Goal: Task Accomplishment & Management: Use online tool/utility

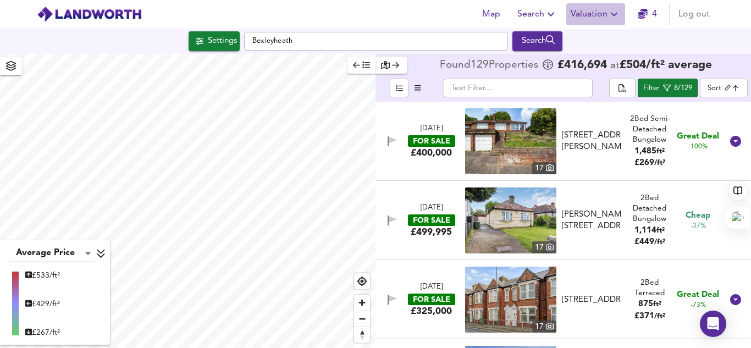
click at [599, 13] on span "Valuation" at bounding box center [595, 14] width 50 height 15
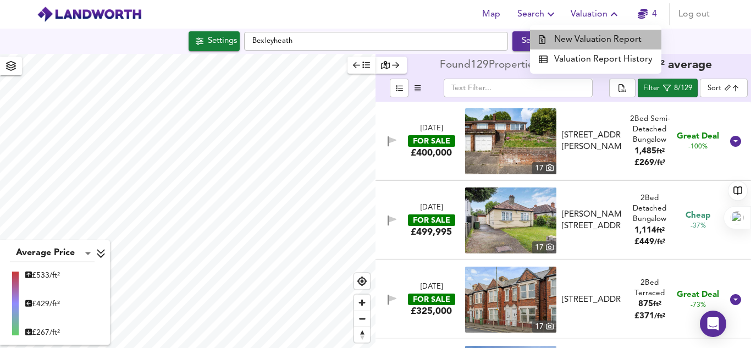
click at [599, 30] on li "New Valuation Report" at bounding box center [595, 40] width 131 height 20
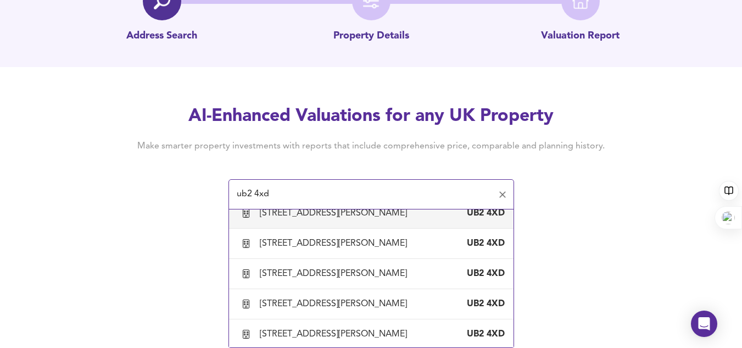
scroll to position [591, 0]
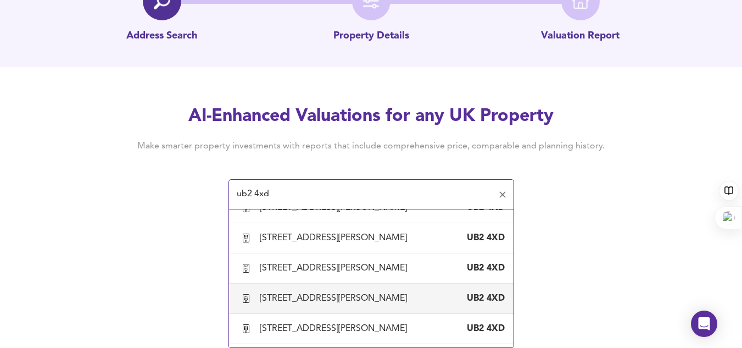
click at [309, 297] on div "[STREET_ADDRESS][PERSON_NAME]" at bounding box center [336, 298] width 152 height 12
type input "[STREET_ADDRESS][PERSON_NAME]"
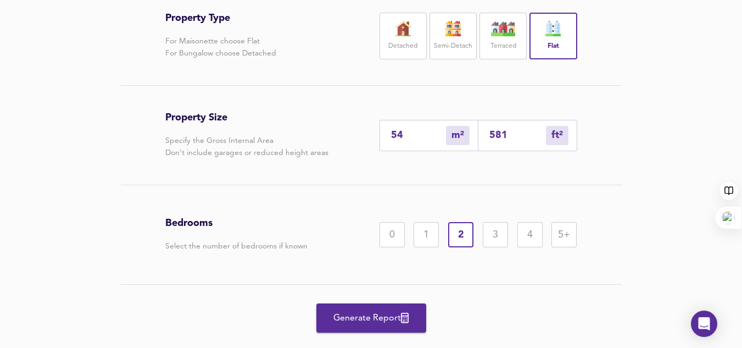
scroll to position [282, 0]
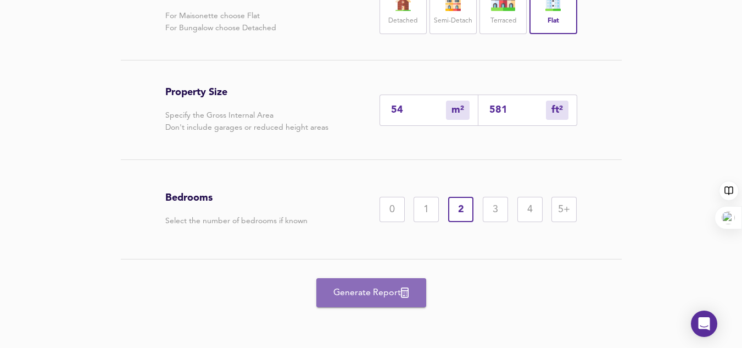
click at [370, 296] on span "Generate Report" at bounding box center [371, 292] width 88 height 15
